Goal: Task Accomplishment & Management: Manage account settings

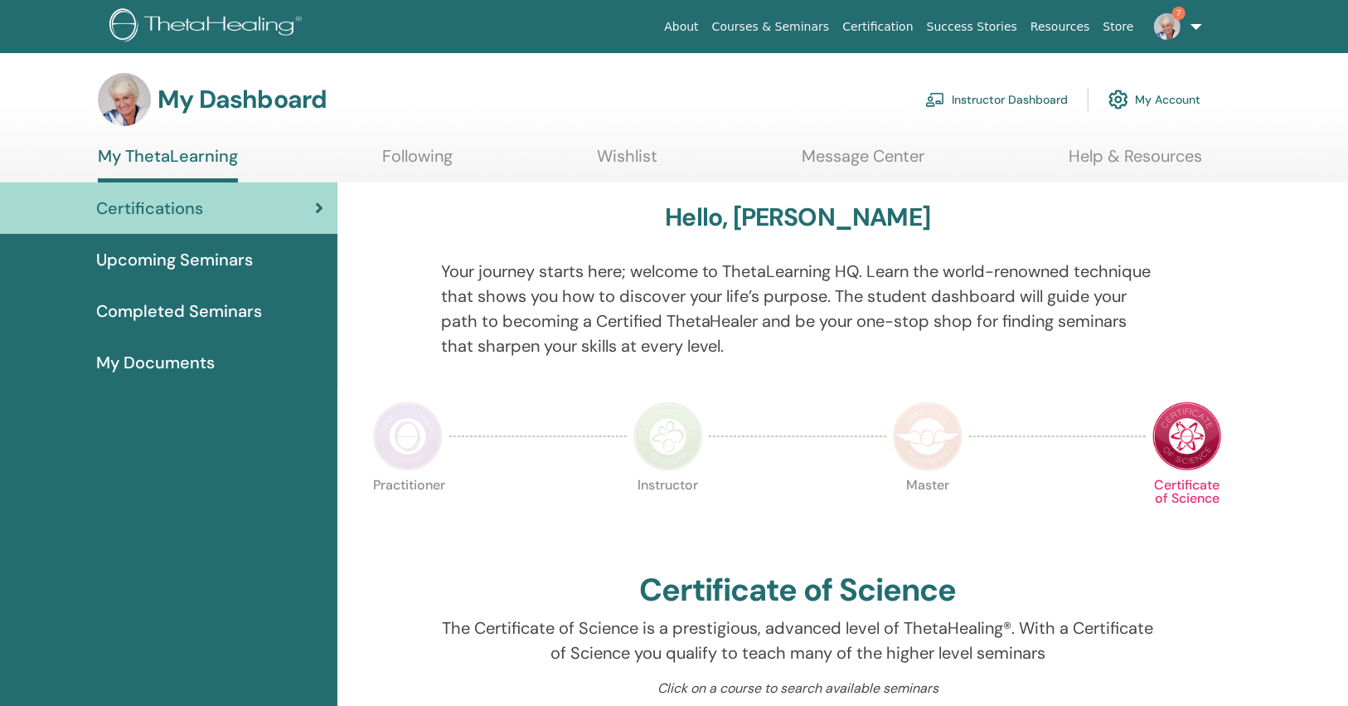
click at [1051, 90] on link "Instructor Dashboard" at bounding box center [996, 99] width 143 height 36
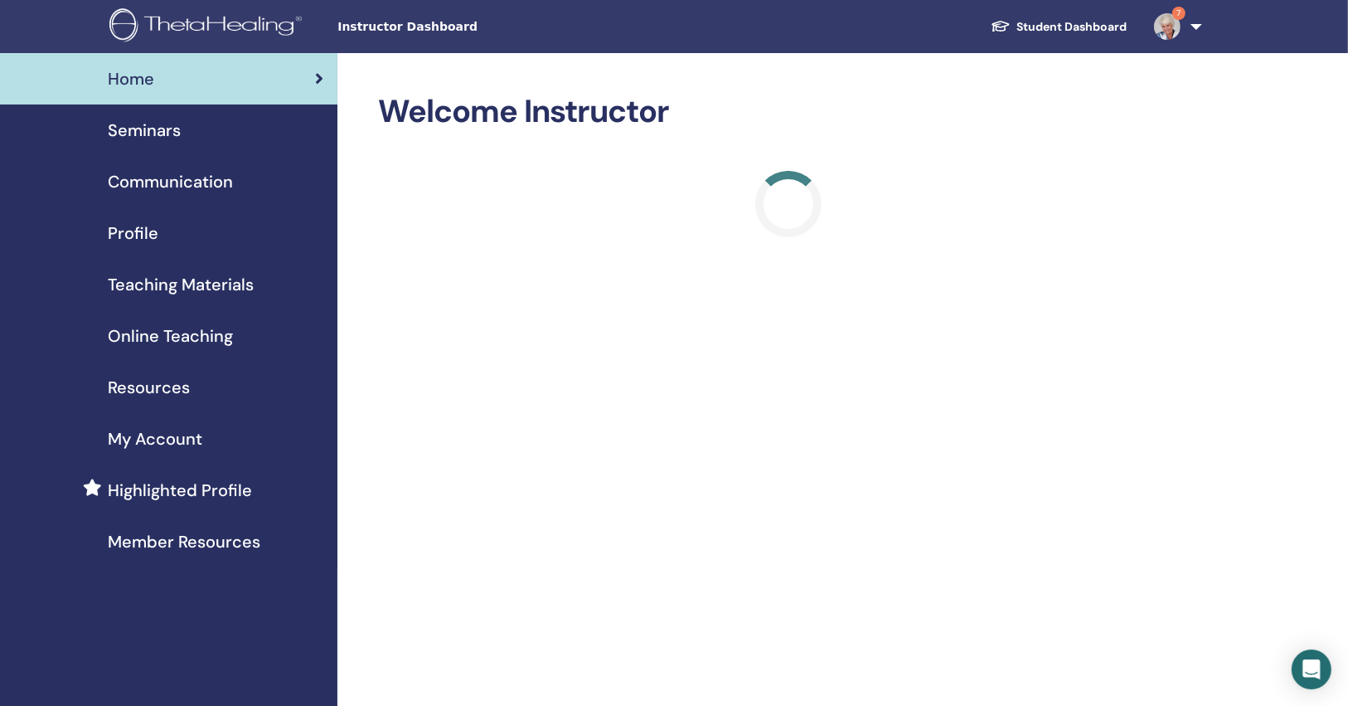
click at [156, 138] on span "Seminars" at bounding box center [144, 130] width 73 height 25
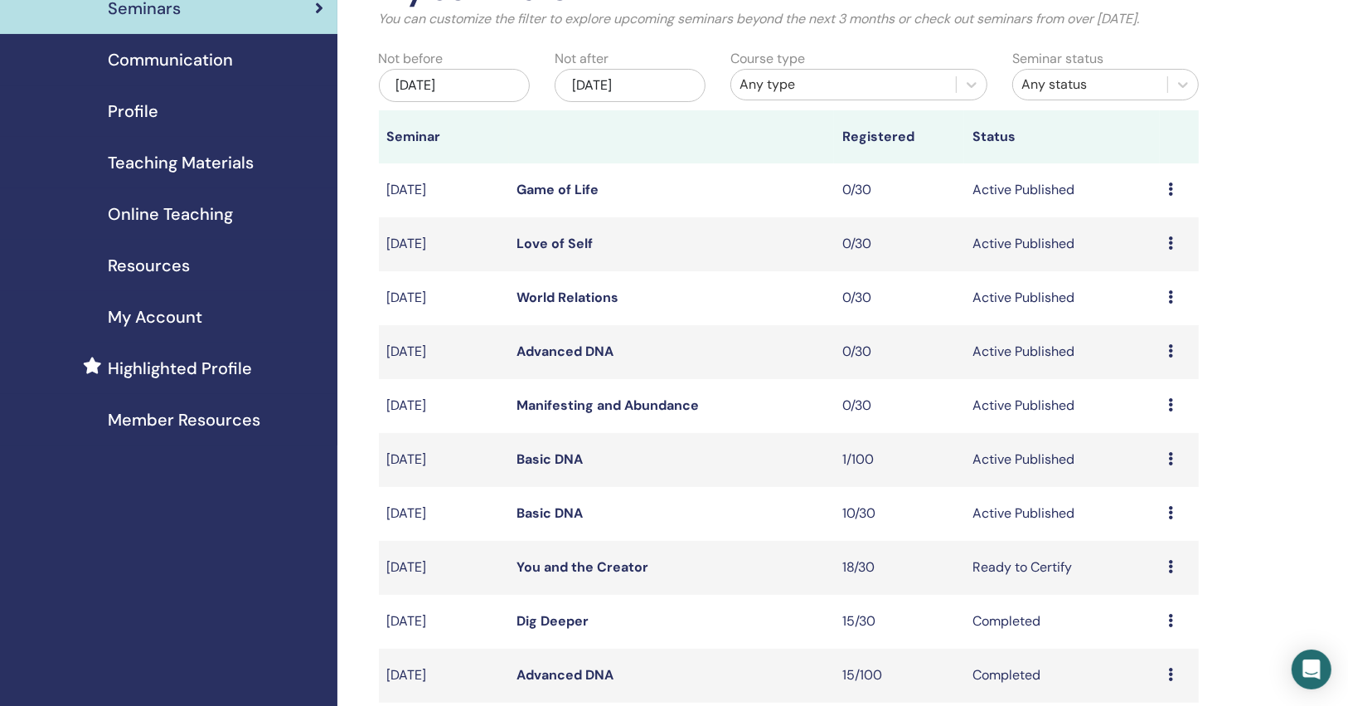
scroll to position [133, 0]
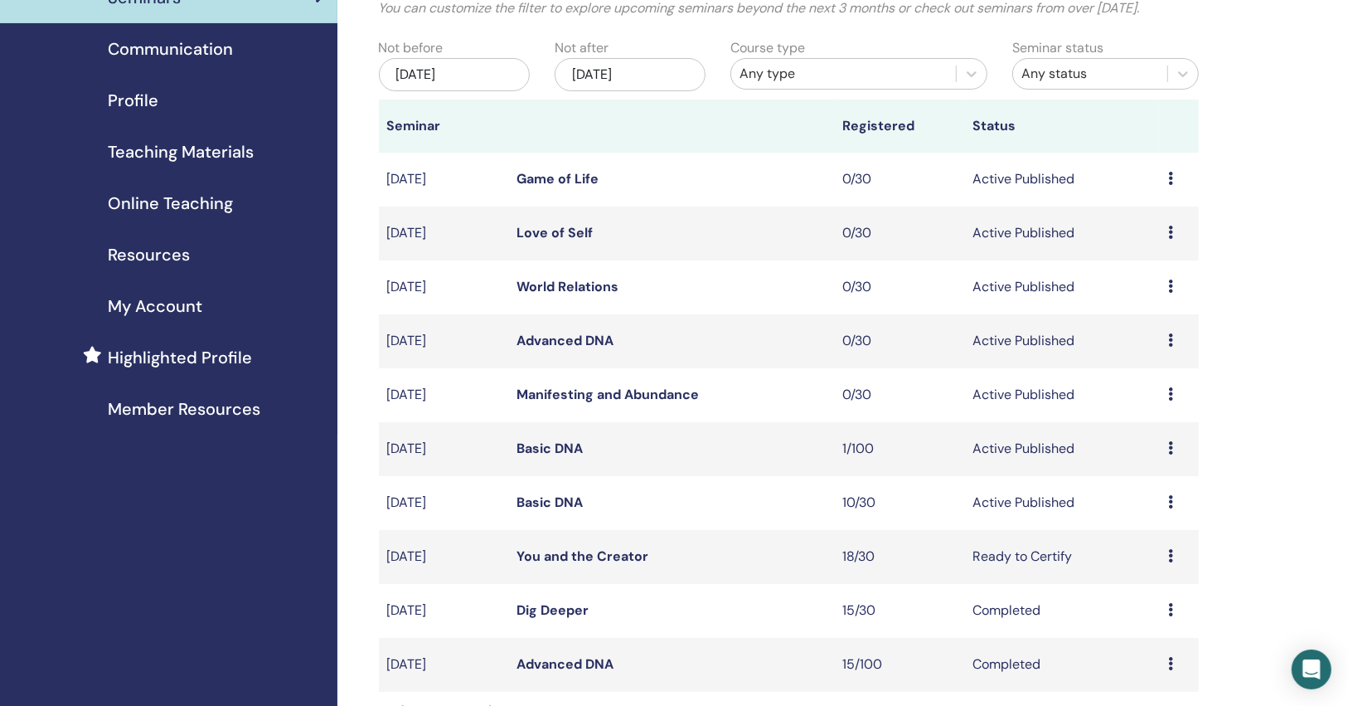
click at [560, 504] on link "Basic DNA" at bounding box center [550, 501] width 66 height 17
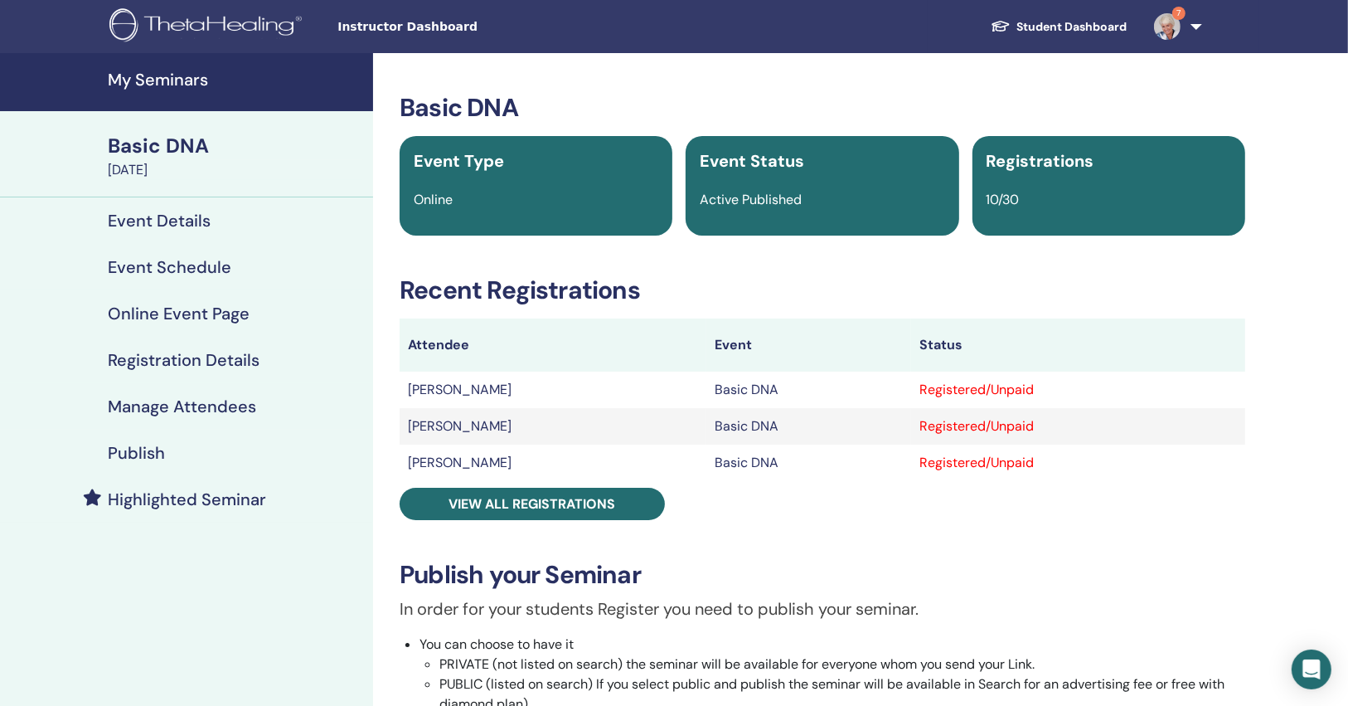
click at [212, 451] on div "Publish" at bounding box center [186, 453] width 347 height 20
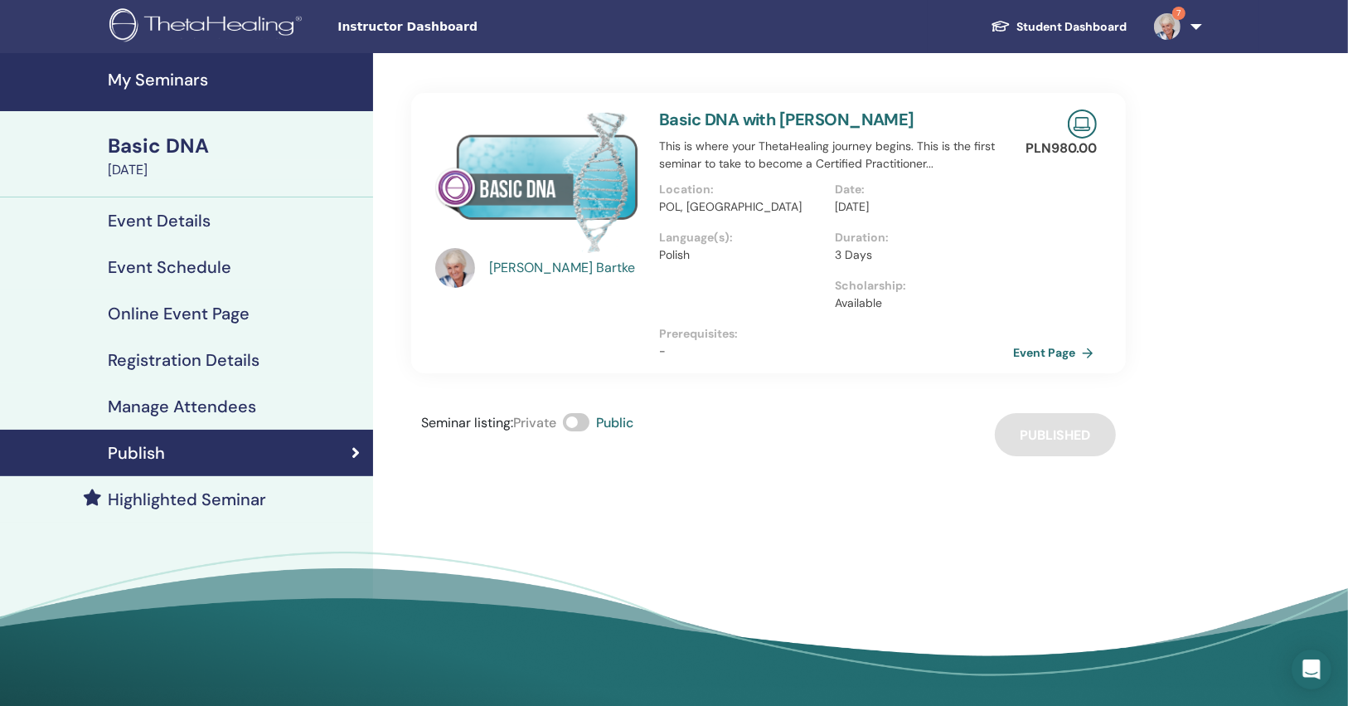
click at [1048, 355] on link "Event Page" at bounding box center [1056, 352] width 87 height 25
